Goal: Task Accomplishment & Management: Manage account settings

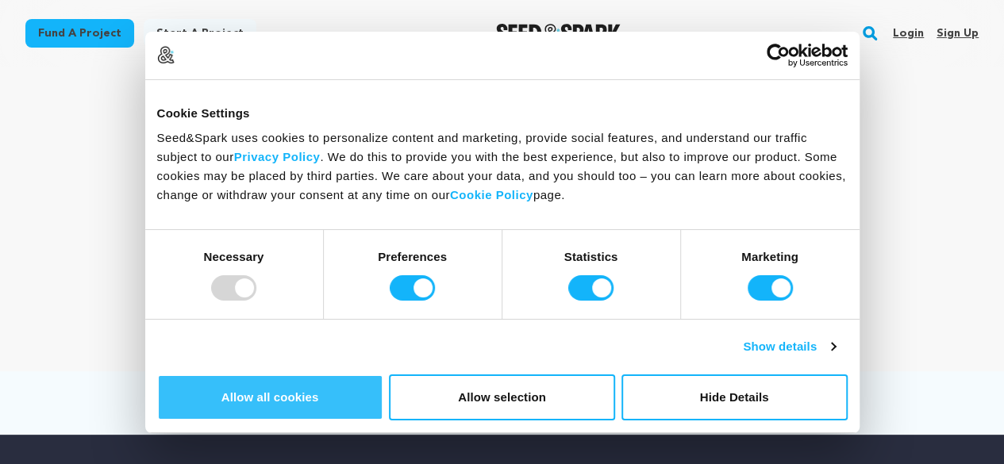
click at [383, 374] on button "Allow all cookies" at bounding box center [270, 397] width 226 height 46
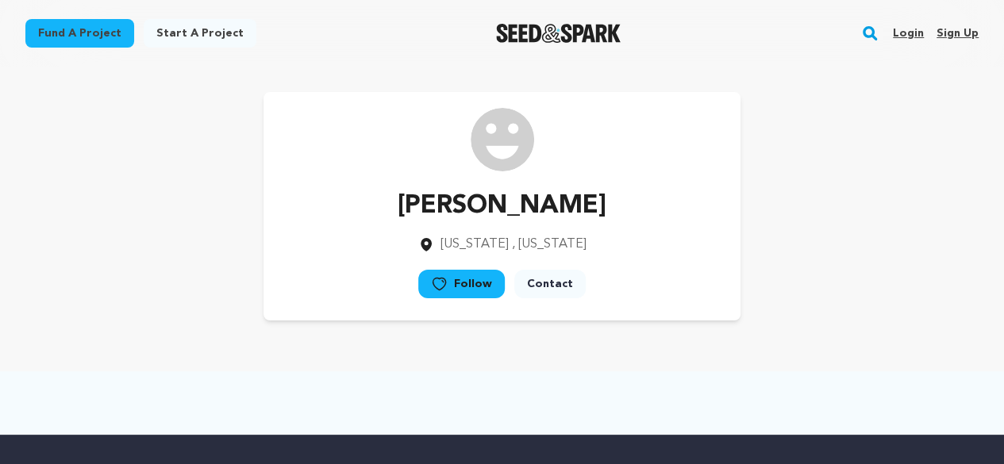
click at [947, 33] on link "Sign up" at bounding box center [957, 33] width 42 height 25
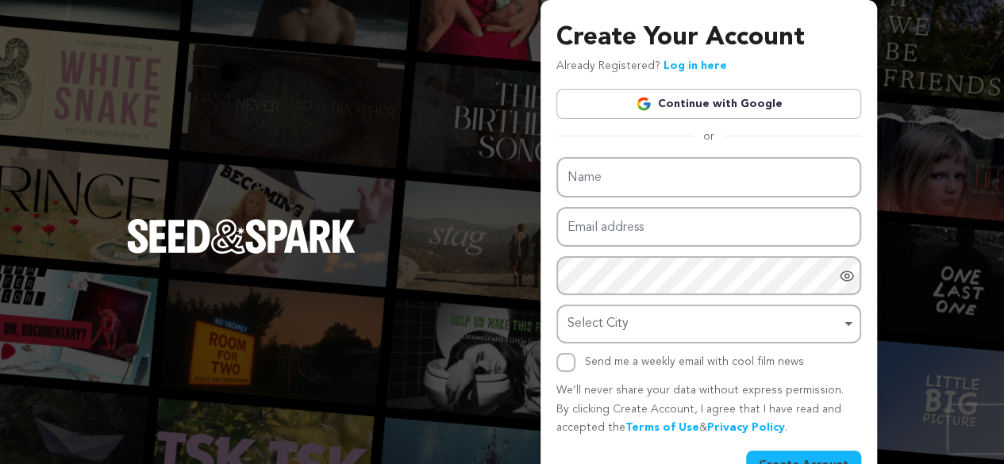
click at [649, 110] on img at bounding box center [643, 104] width 16 height 16
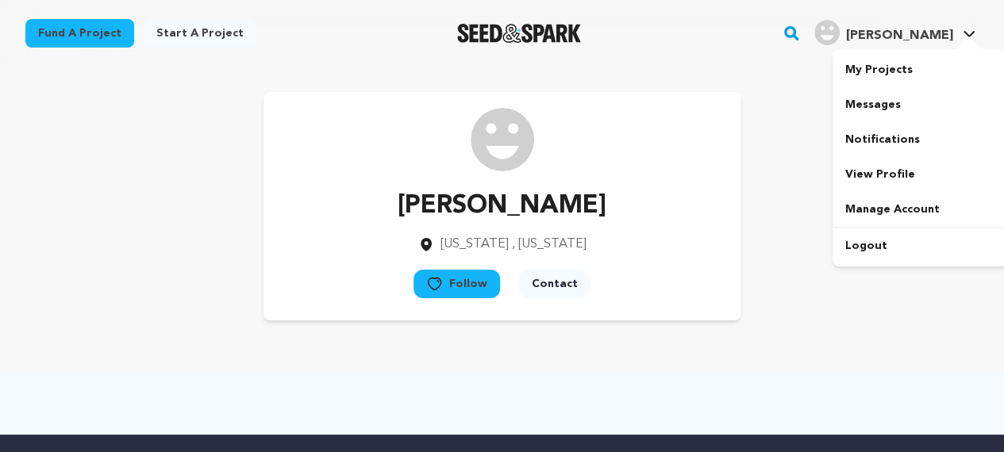
click at [969, 44] on div at bounding box center [969, 44] width 32 height 16
click at [952, 36] on span "[PERSON_NAME]" at bounding box center [899, 35] width 107 height 13
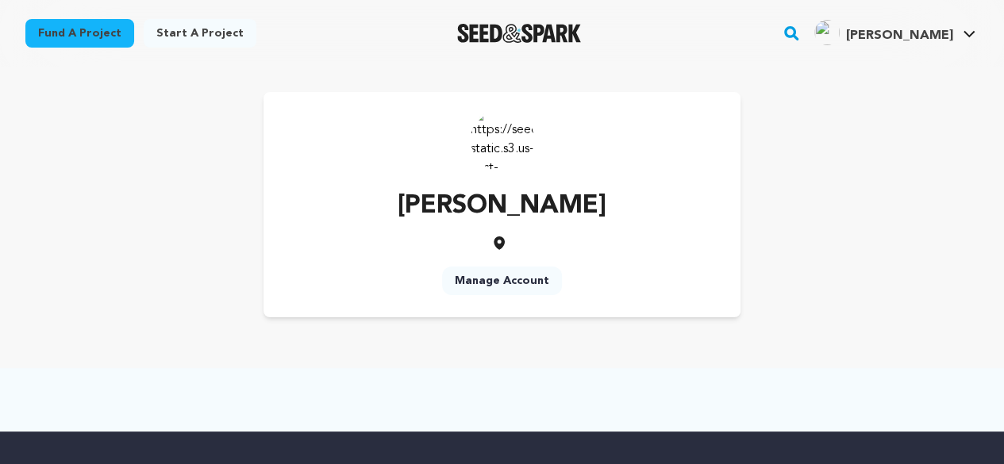
click at [950, 33] on span "[PERSON_NAME]" at bounding box center [899, 35] width 107 height 13
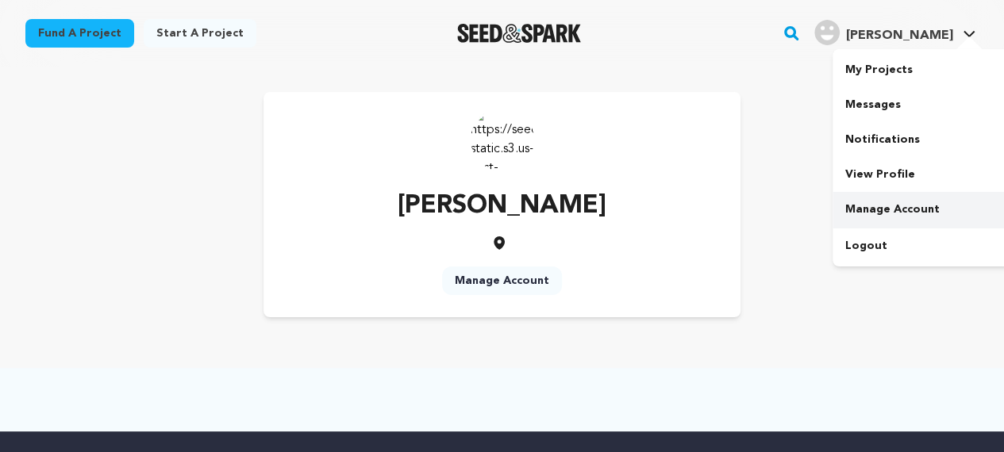
click at [914, 207] on link "Manage Account" at bounding box center [921, 209] width 178 height 35
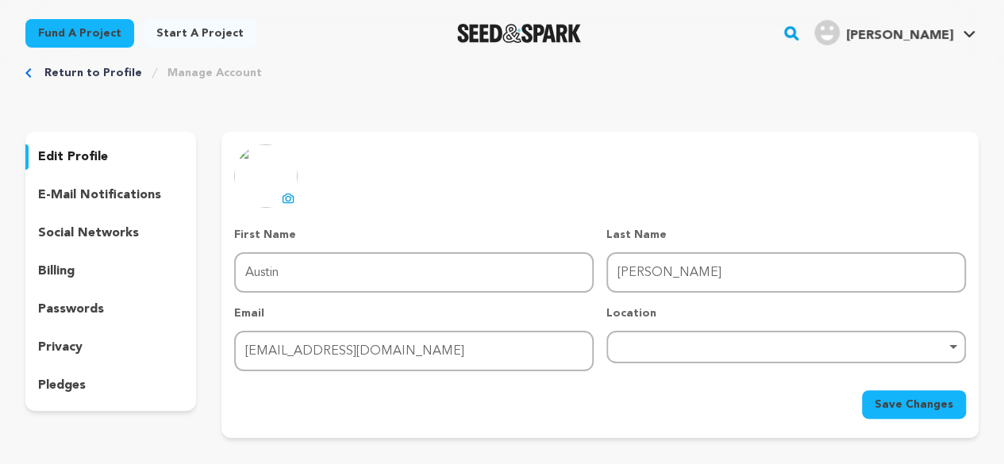
scroll to position [33, 0]
click at [649, 350] on div "Remove item" at bounding box center [786, 347] width 344 height 6
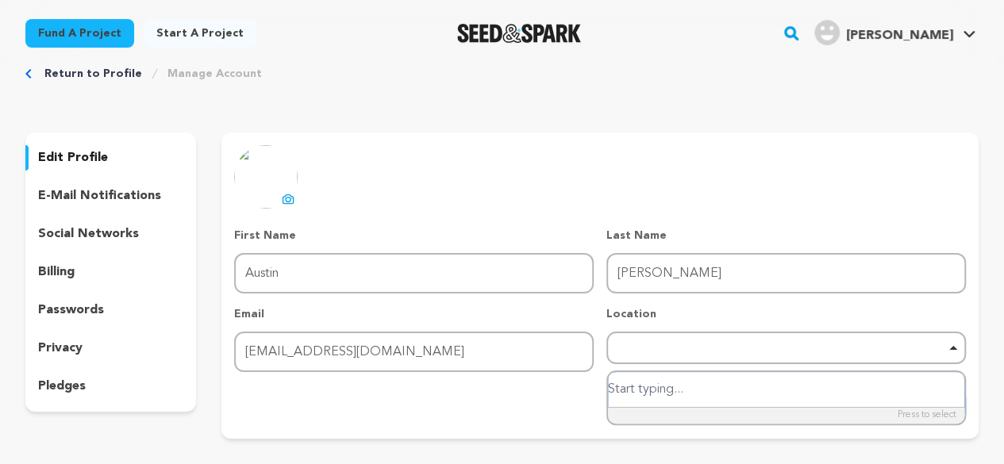
click at [659, 400] on input "search" at bounding box center [786, 390] width 356 height 36
click at [652, 392] on input "search" at bounding box center [786, 390] width 356 height 36
click at [142, 220] on div "edit profile e-mail notifications social networks billing passwords privacy ple…" at bounding box center [110, 271] width 171 height 279
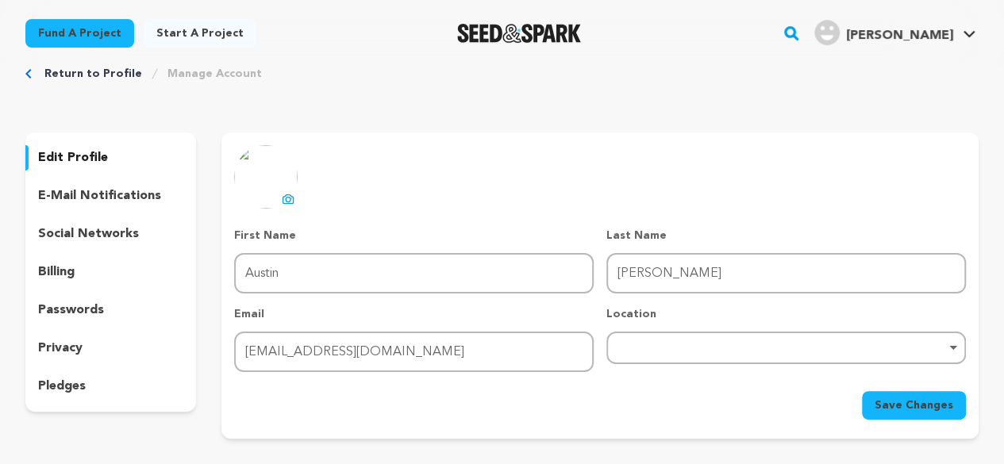
click at [94, 228] on p "social networks" at bounding box center [88, 234] width 101 height 19
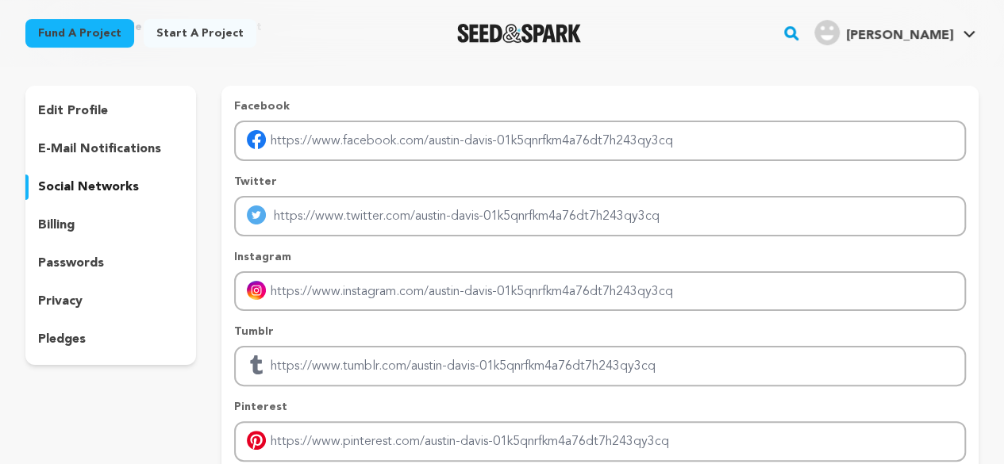
scroll to position [77, 0]
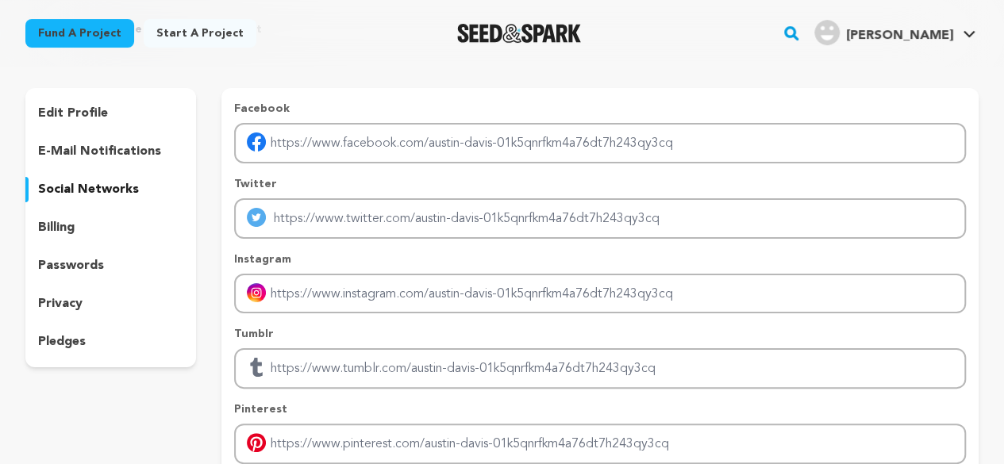
click at [109, 117] on div "edit profile" at bounding box center [110, 113] width 171 height 25
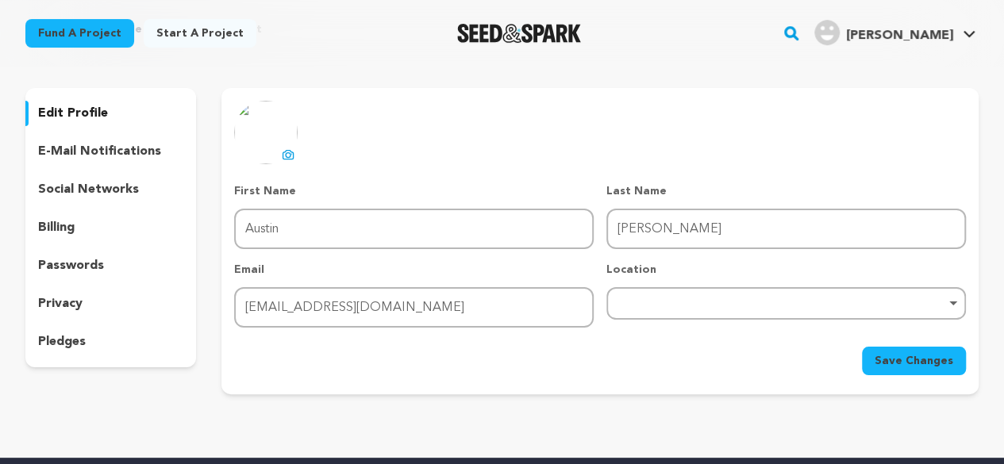
click at [113, 148] on p "e-mail notifications" at bounding box center [99, 151] width 123 height 19
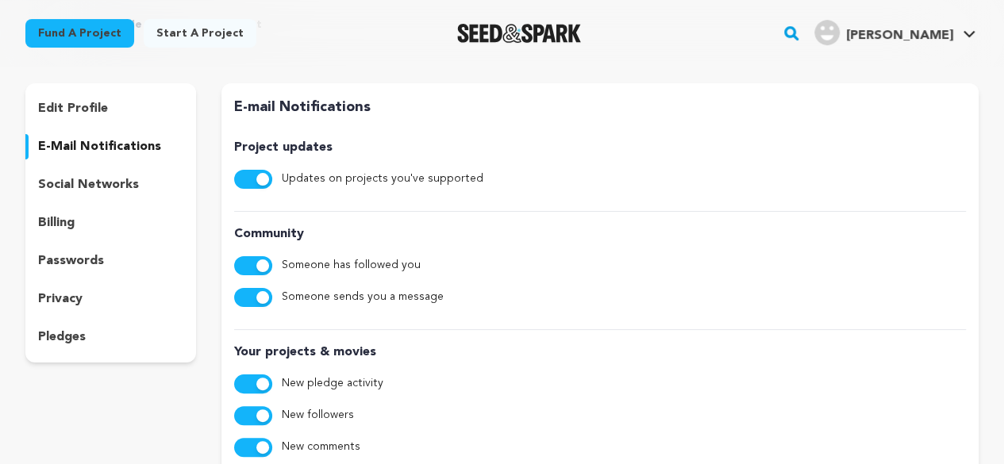
click at [114, 217] on div "billing" at bounding box center [110, 222] width 171 height 25
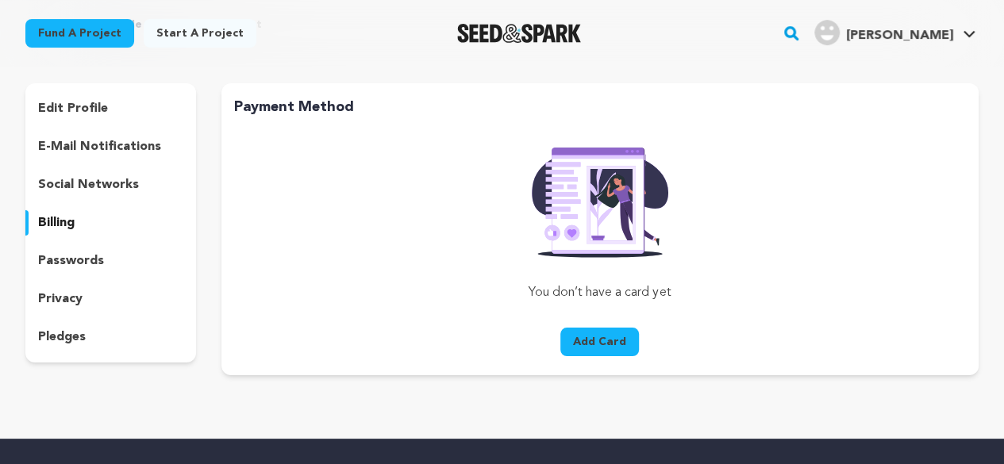
click at [116, 183] on p "social networks" at bounding box center [88, 184] width 101 height 19
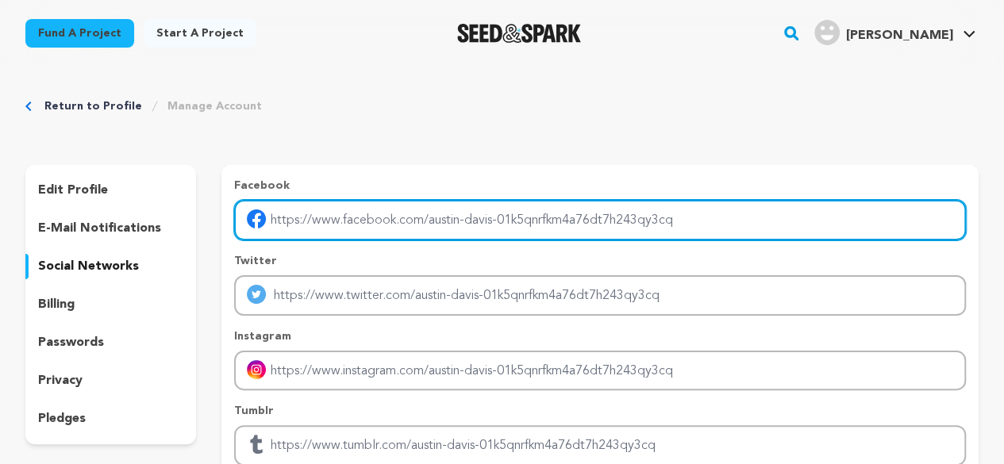
click at [333, 213] on input "Enter facebook profile link" at bounding box center [599, 220] width 731 height 40
paste input "[URL][DOMAIN_NAME]"
click at [333, 213] on input "[URL][DOMAIN_NAME]" at bounding box center [599, 220] width 731 height 40
type input "[URL][DOMAIN_NAME]"
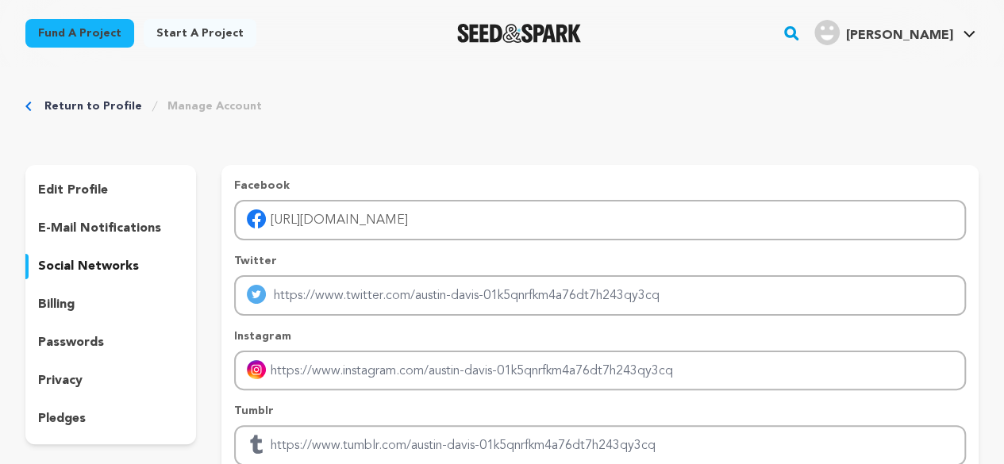
click at [422, 182] on p "Facebook" at bounding box center [599, 186] width 731 height 16
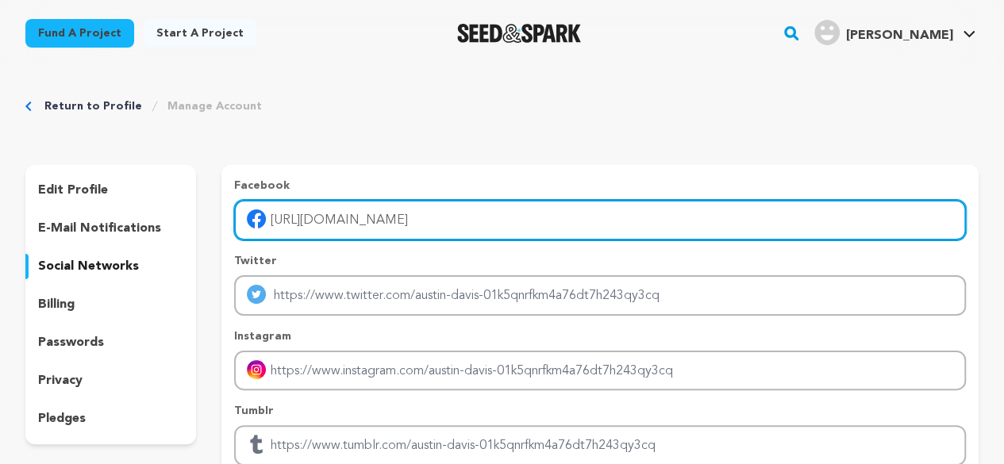
click at [429, 225] on input "[URL][DOMAIN_NAME]" at bounding box center [599, 220] width 731 height 40
type input "[URL][DOMAIN_NAME]"
click at [429, 223] on input "[URL][DOMAIN_NAME]" at bounding box center [599, 220] width 731 height 40
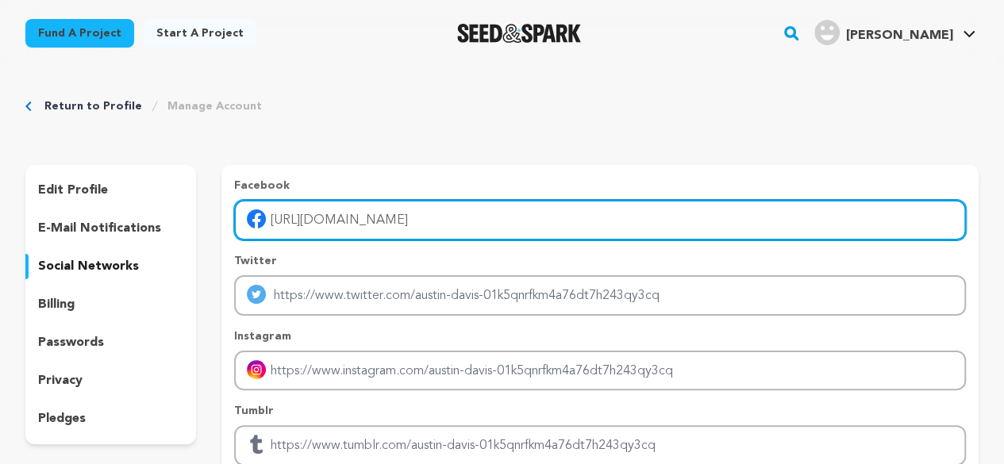
click at [429, 223] on input "[URL][DOMAIN_NAME]" at bounding box center [599, 220] width 731 height 40
